Goal: Task Accomplishment & Management: Use online tool/utility

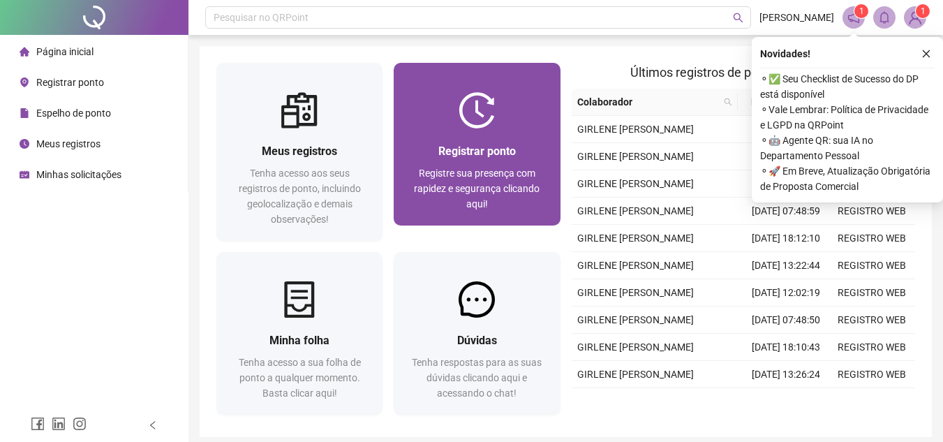
click at [442, 116] on div at bounding box center [477, 110] width 166 height 36
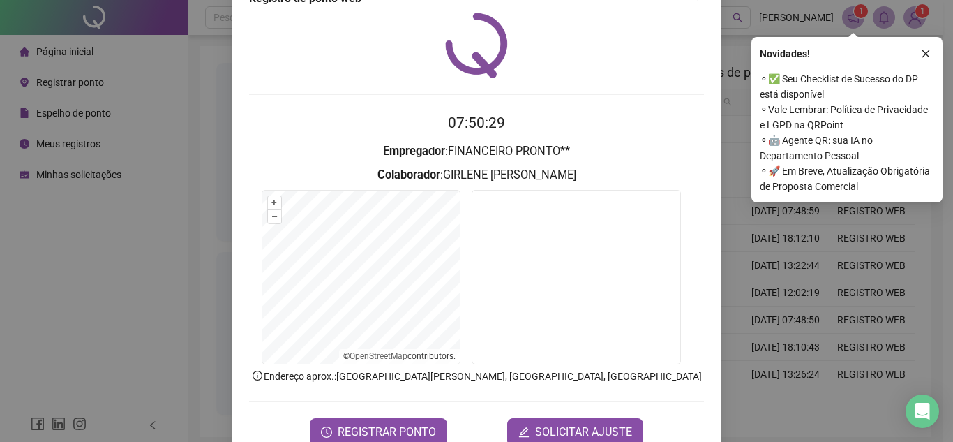
scroll to position [73, 0]
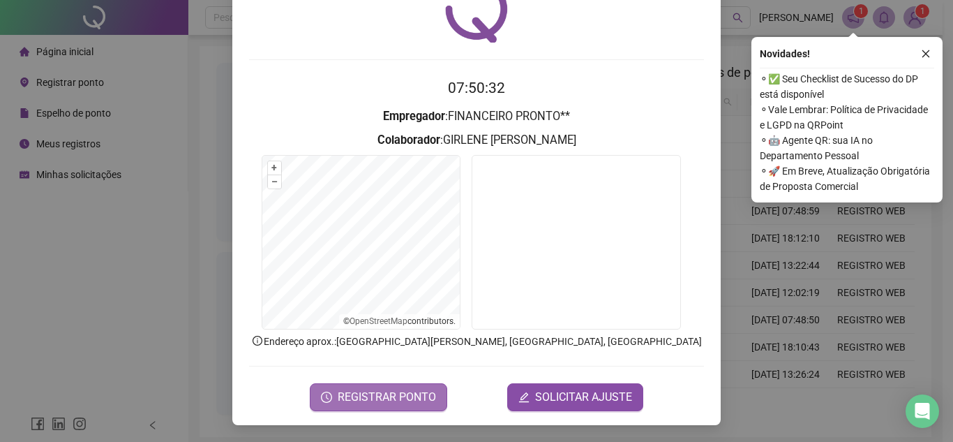
click at [378, 398] on span "REGISTRAR PONTO" at bounding box center [387, 397] width 98 height 17
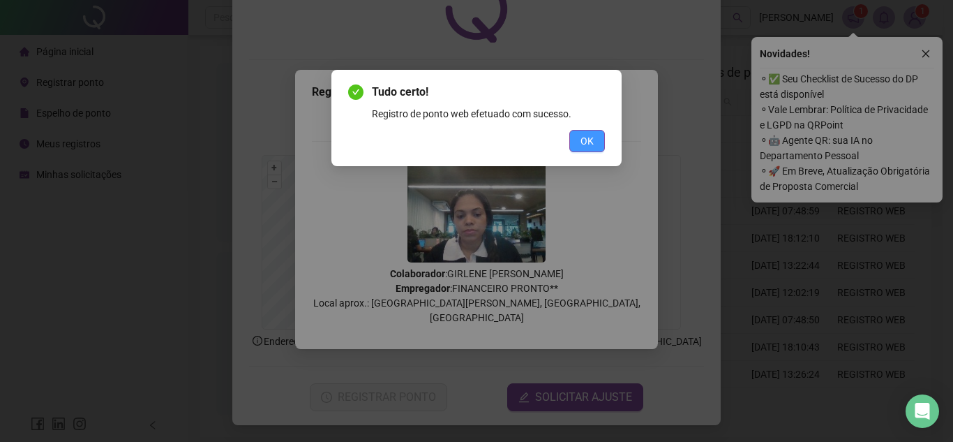
click at [595, 133] on button "OK" at bounding box center [587, 141] width 36 height 22
